Goal: Transaction & Acquisition: Subscribe to service/newsletter

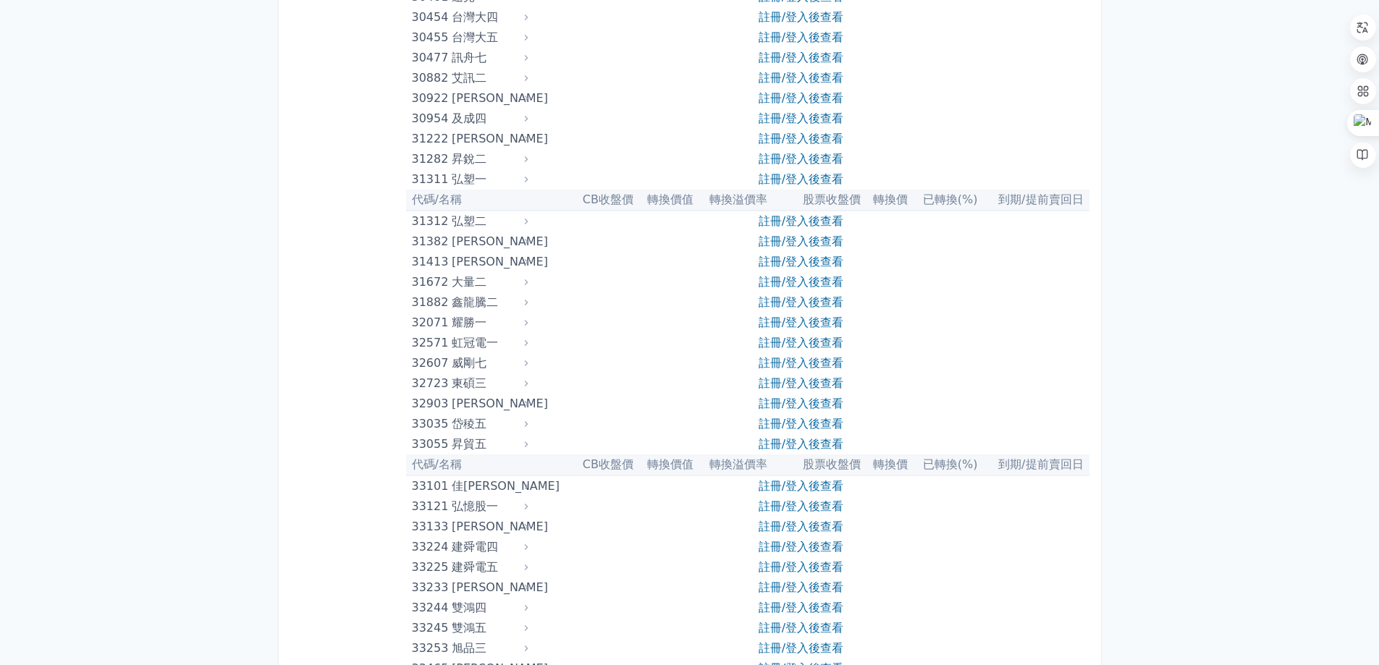
scroll to position [2388, 0]
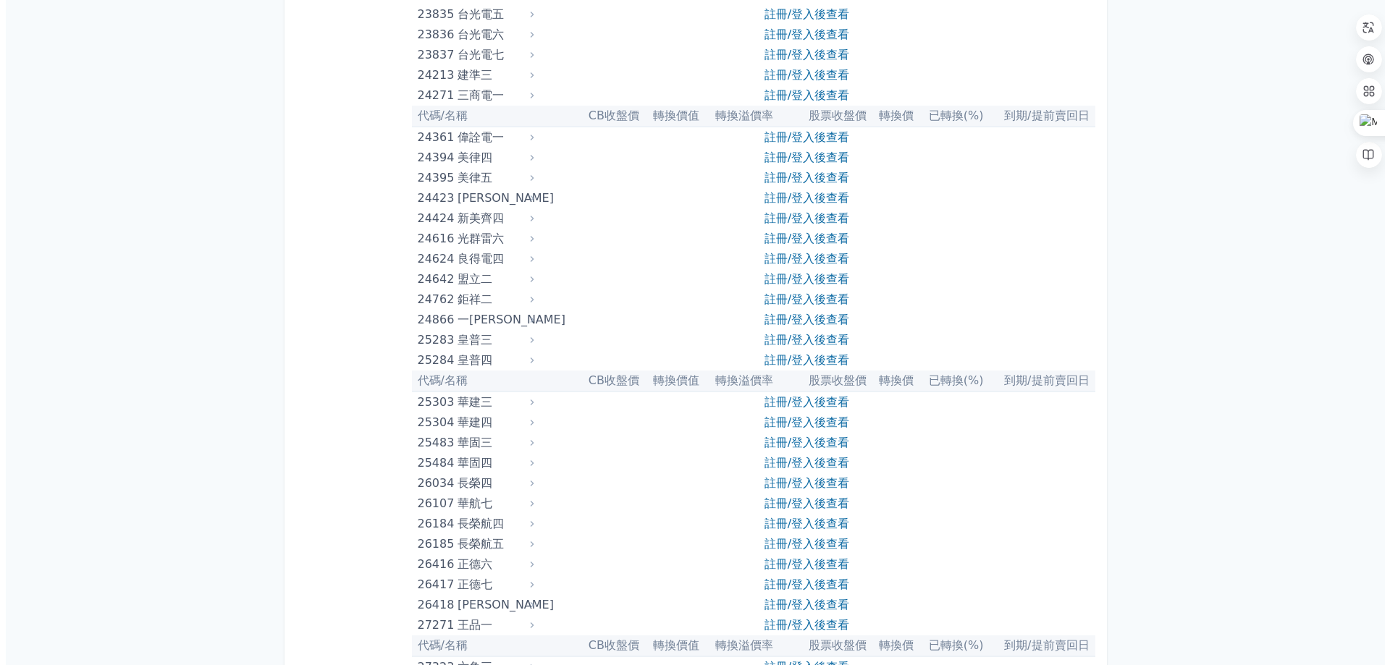
scroll to position [0, 0]
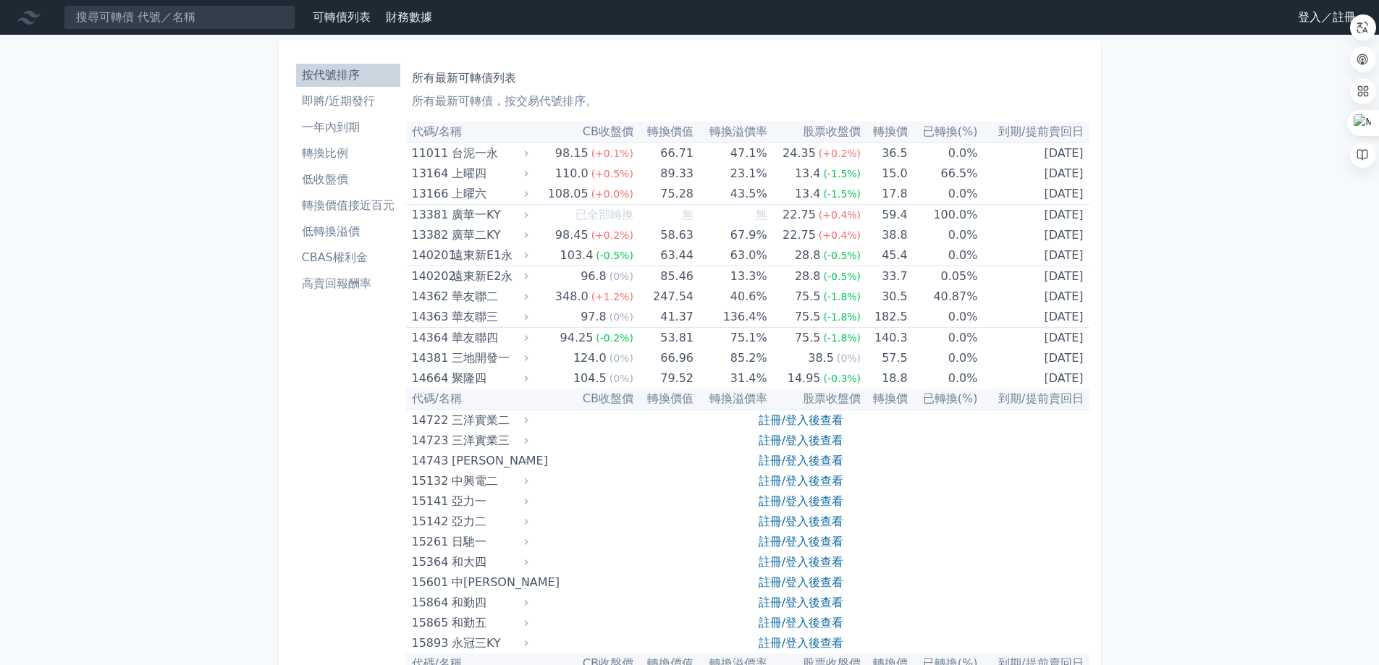
click at [1311, 16] on link "登入／註冊" at bounding box center [1326, 17] width 81 height 23
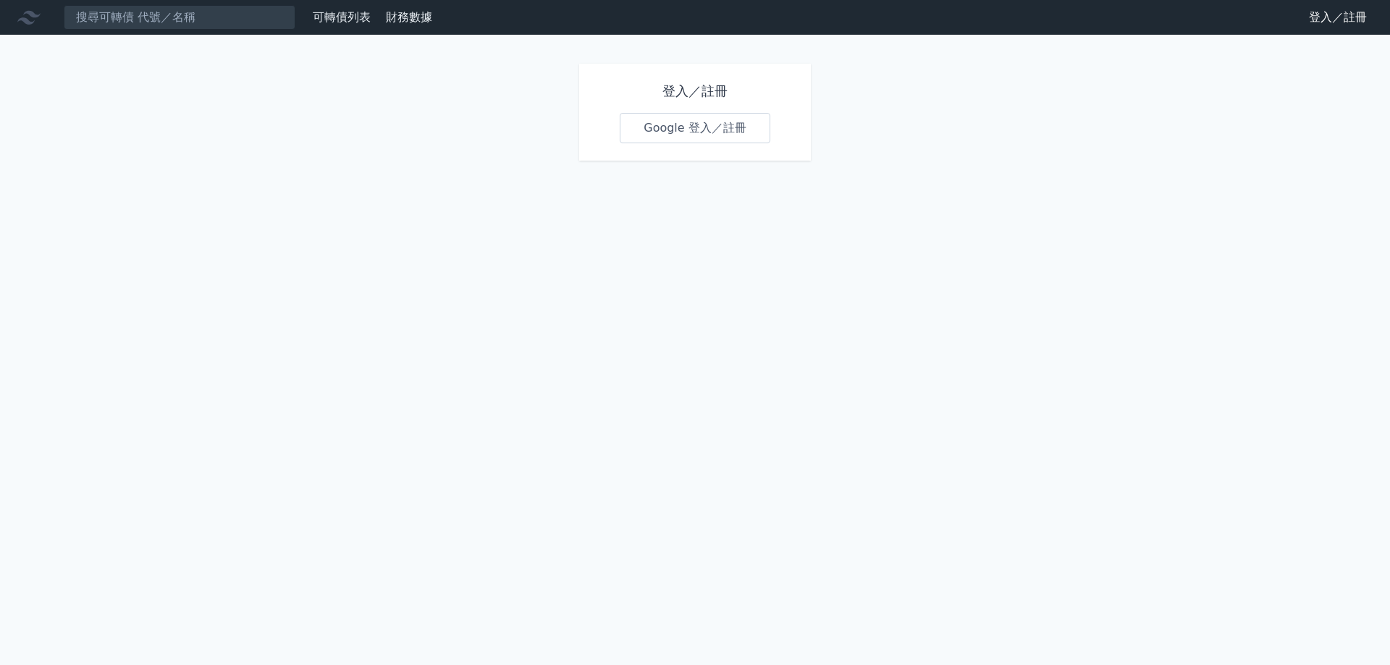
click at [649, 126] on link "Google 登入／註冊" at bounding box center [694, 128] width 151 height 30
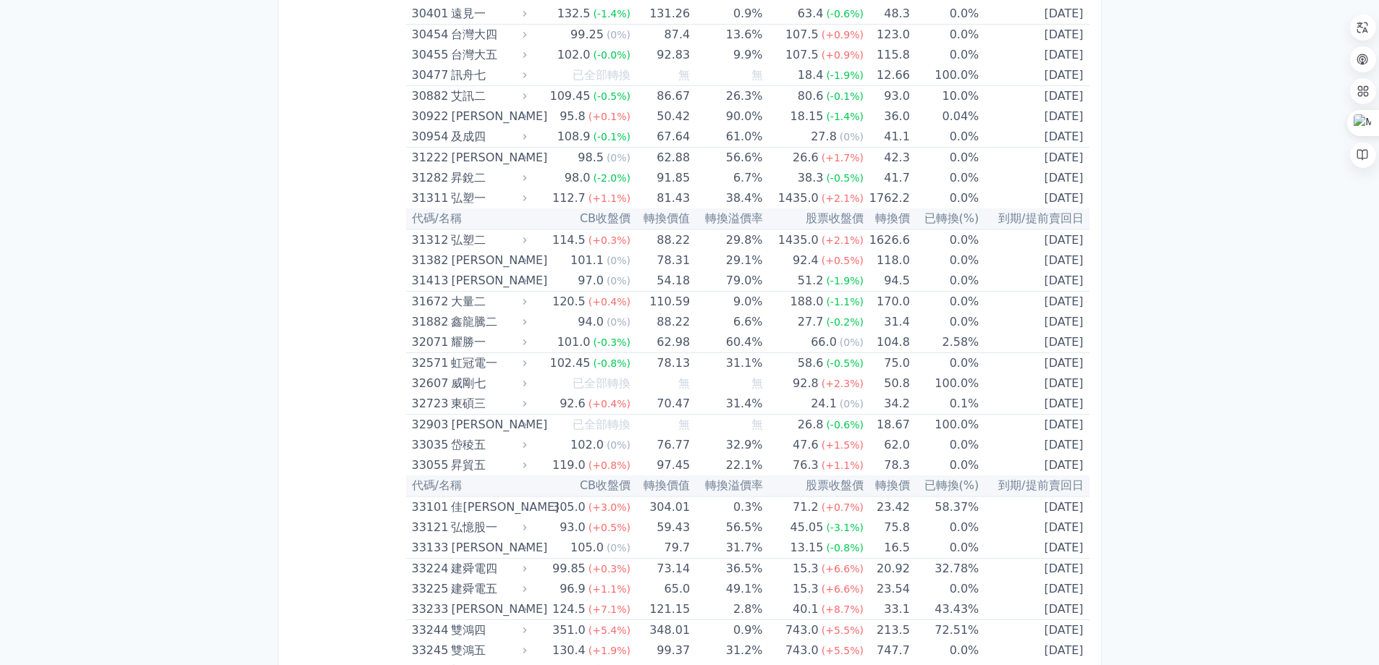
scroll to position [2750, 0]
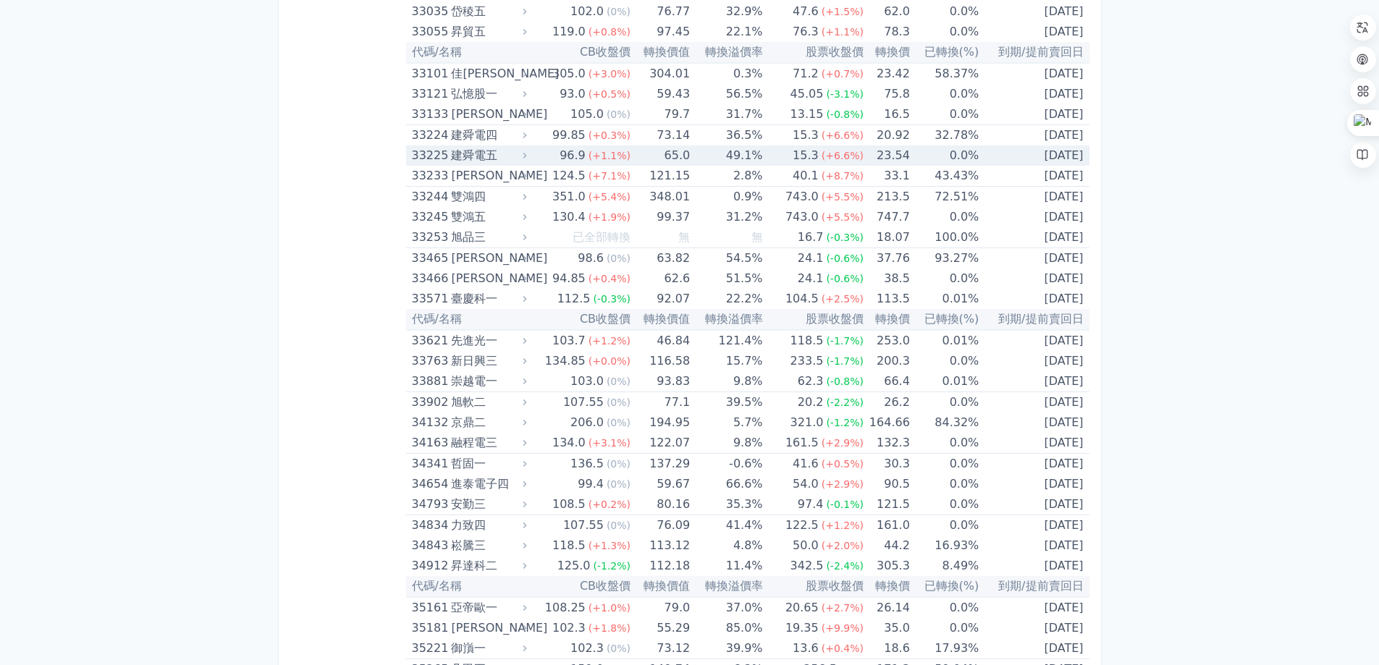
click at [439, 155] on div "33225" at bounding box center [430, 155] width 36 height 20
